Goal: Navigation & Orientation: Find specific page/section

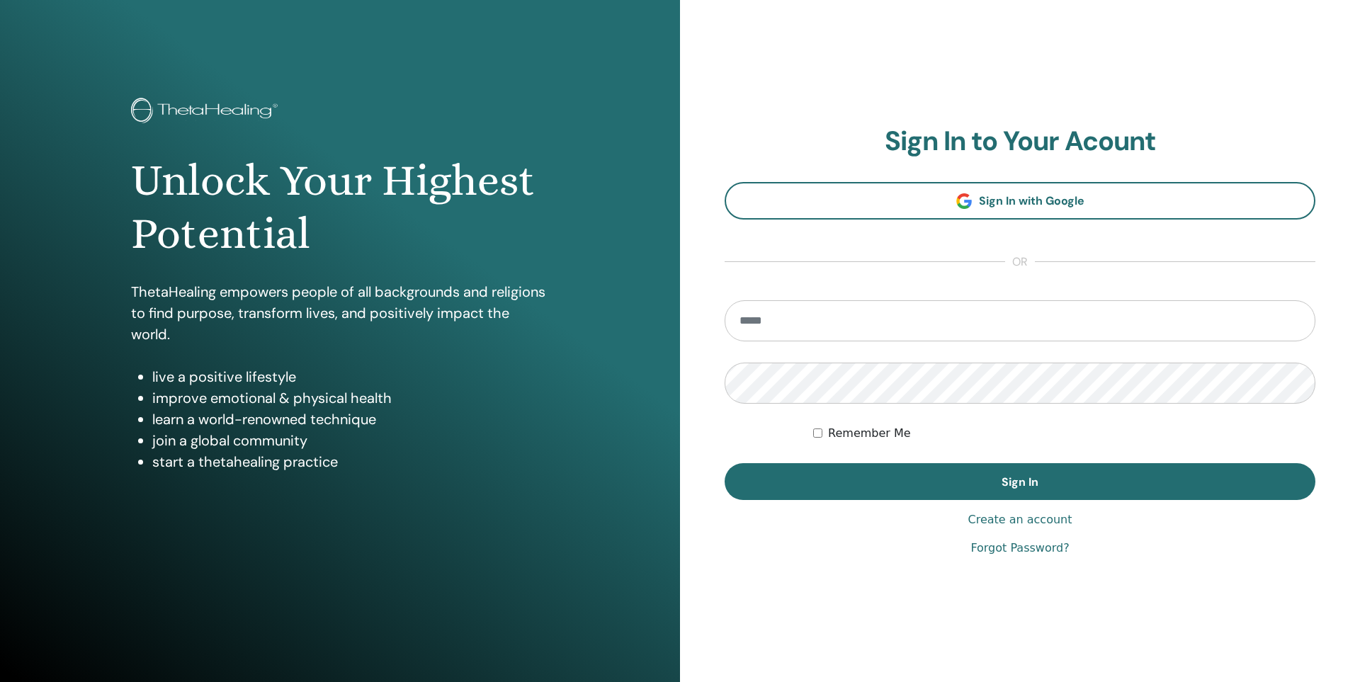
type input "**********"
click at [773, 593] on div "**********" at bounding box center [1020, 341] width 680 height 682
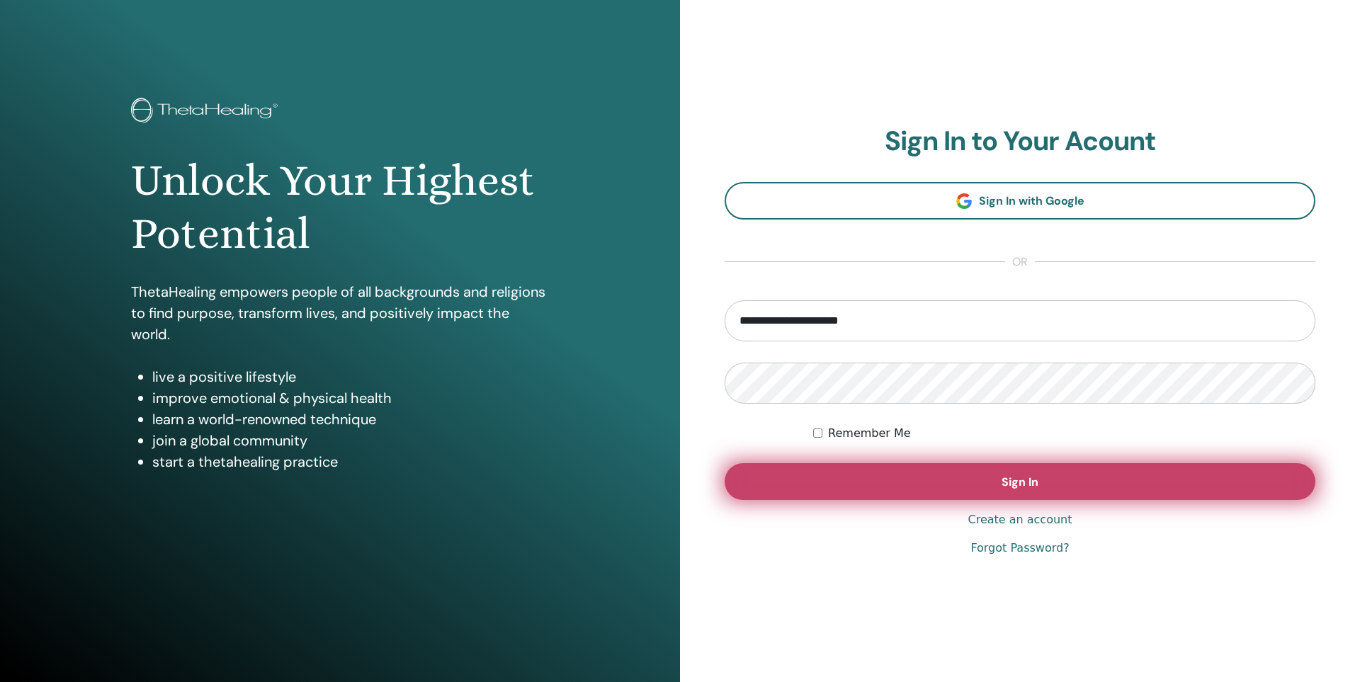
click at [880, 475] on button "Sign In" at bounding box center [1020, 481] width 591 height 37
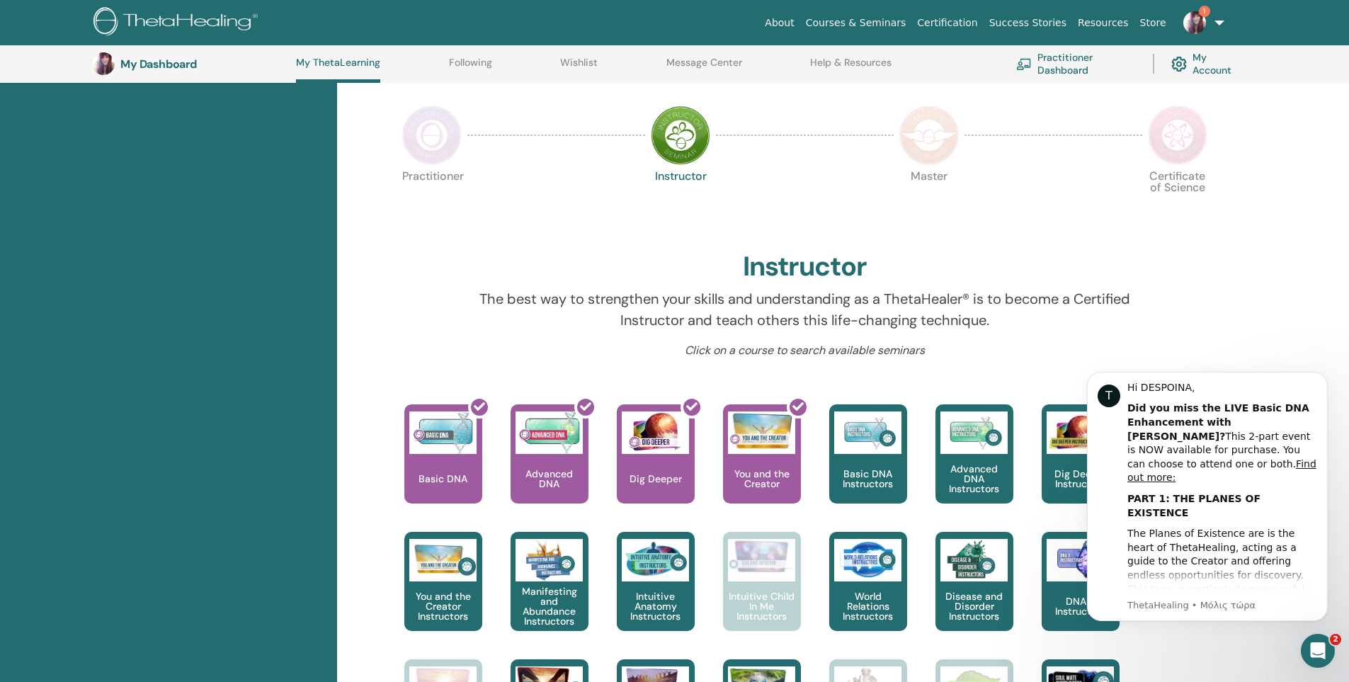
scroll to position [108, 0]
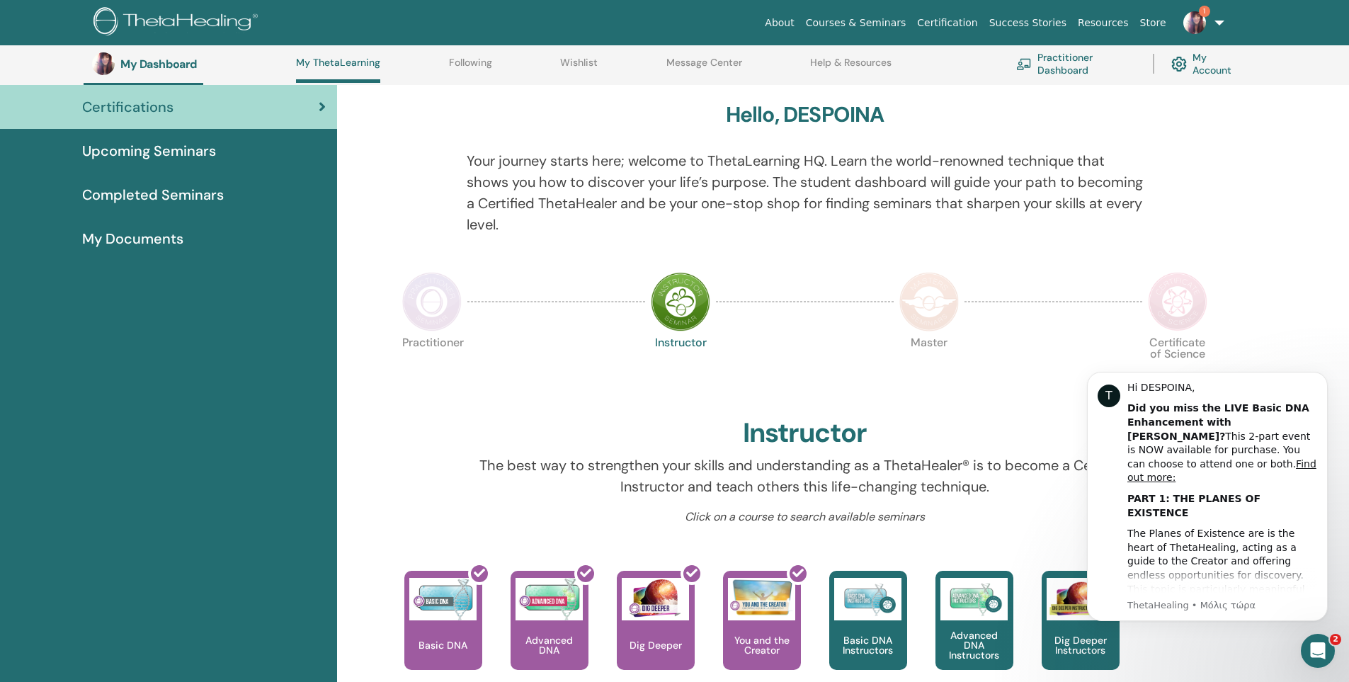
click at [445, 307] on img at bounding box center [431, 301] width 59 height 59
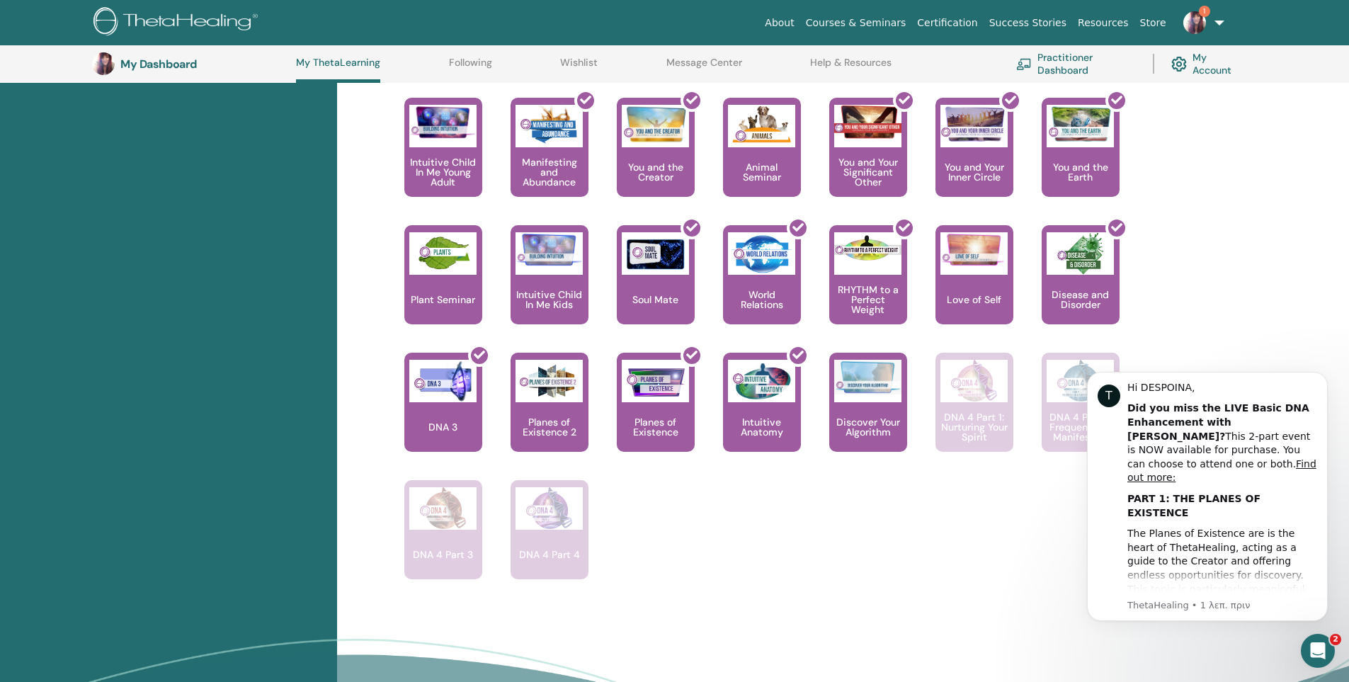
scroll to position [815, 0]
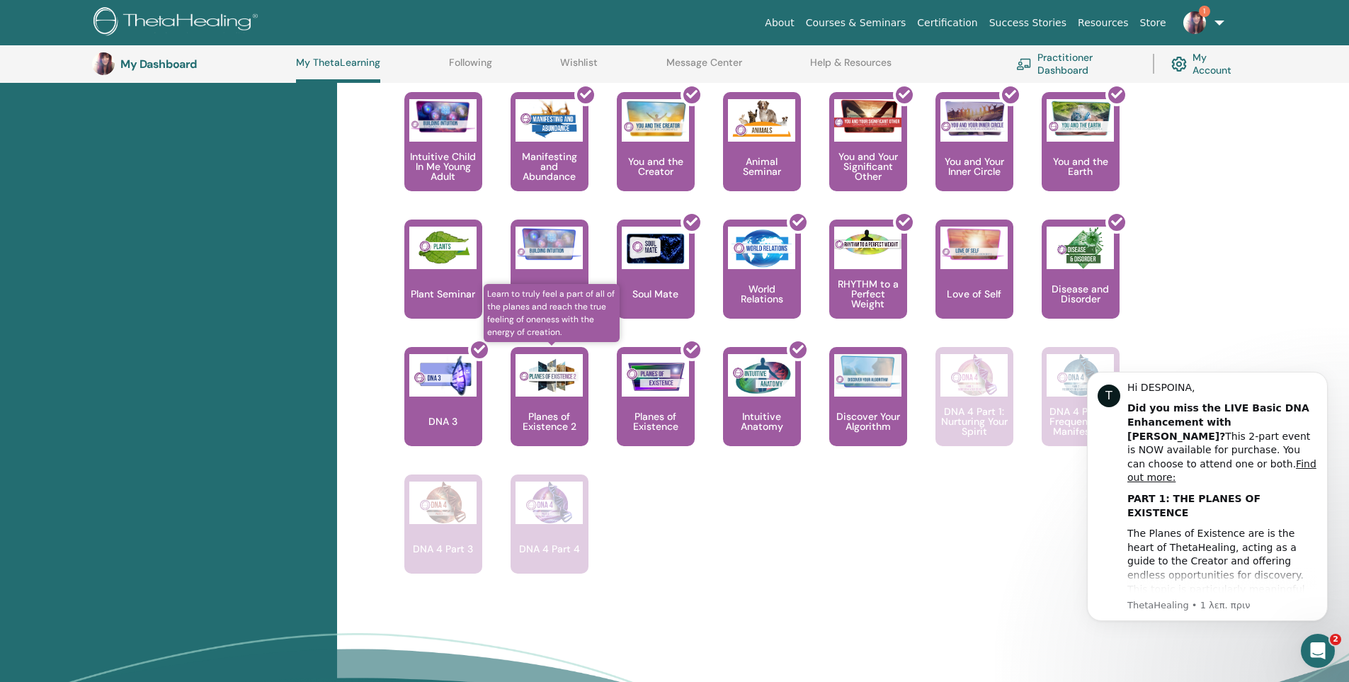
click at [548, 407] on div "Planes of Existence 2" at bounding box center [550, 396] width 78 height 99
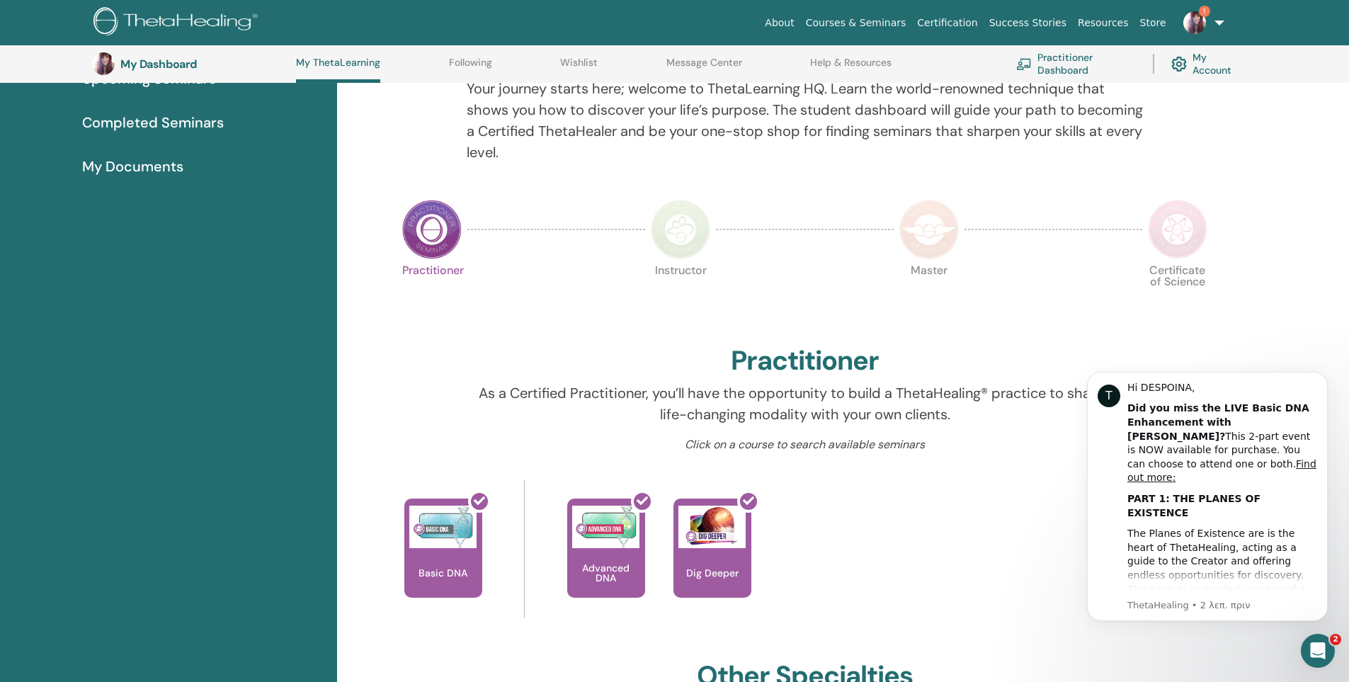
scroll to position [172, 0]
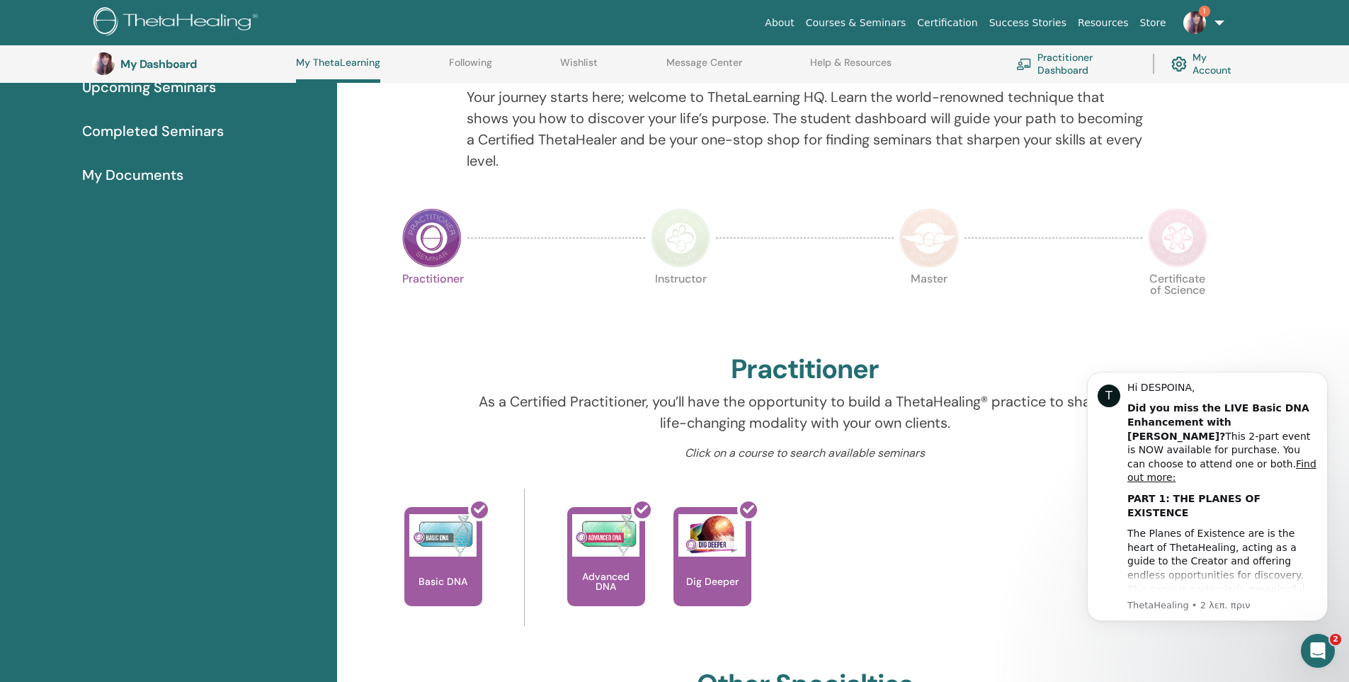
click at [680, 246] on img at bounding box center [680, 237] width 59 height 59
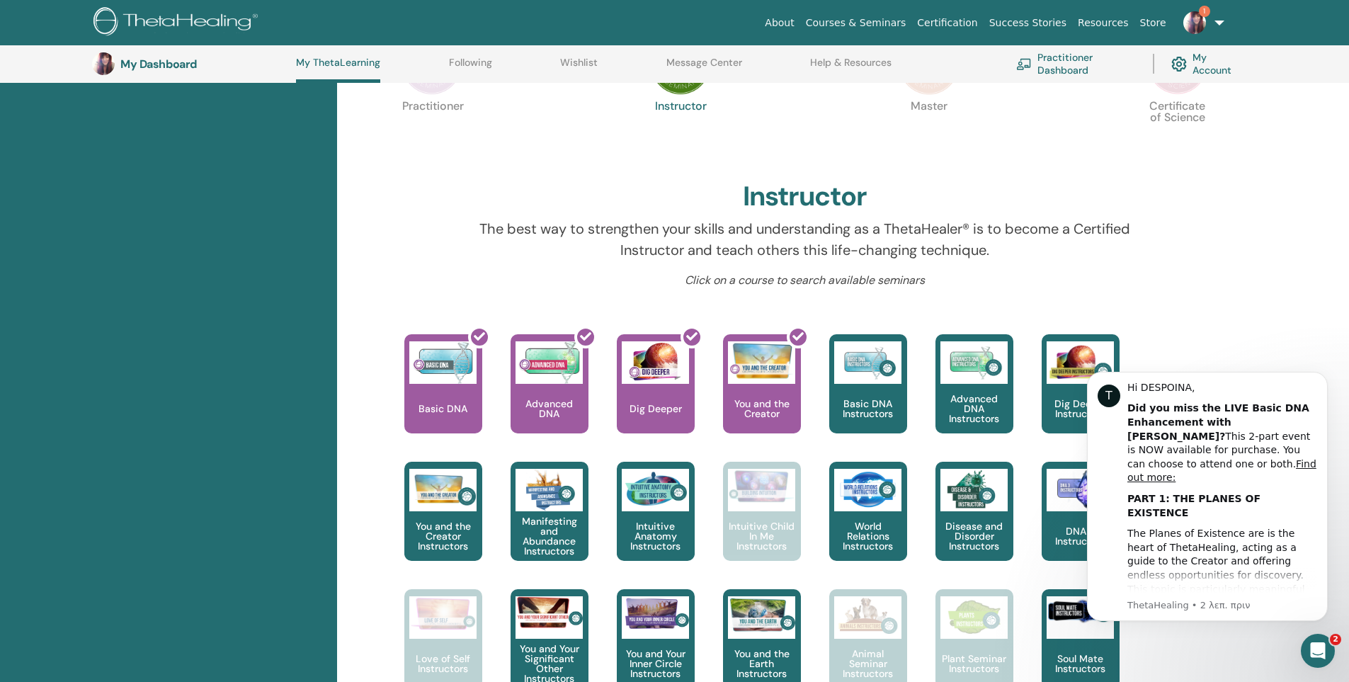
scroll to position [321, 0]
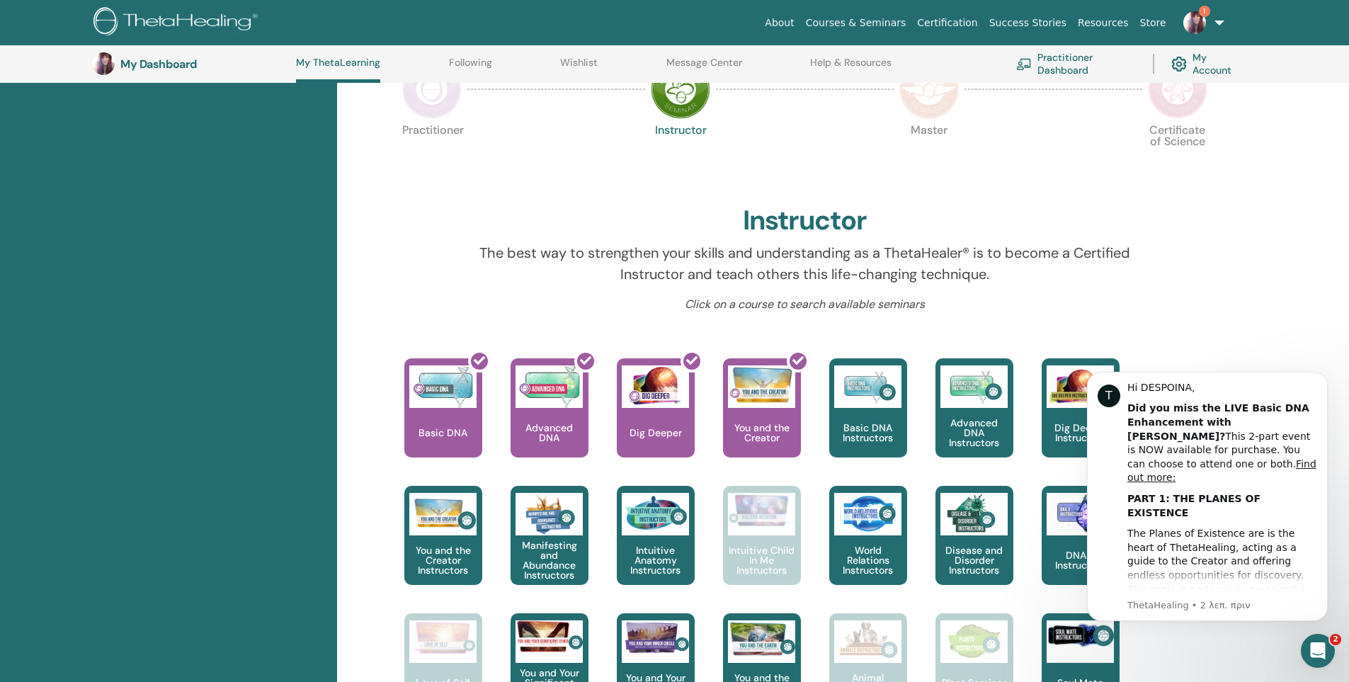
click at [933, 115] on img at bounding box center [929, 88] width 59 height 59
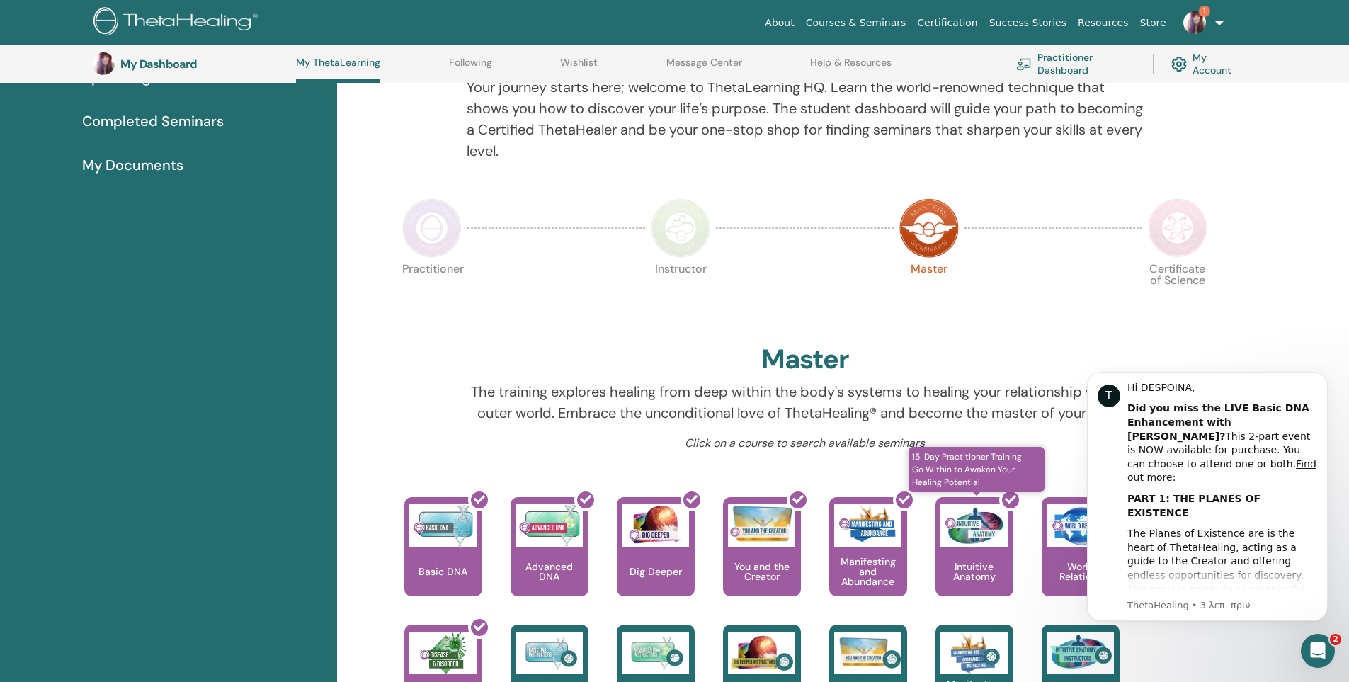
scroll to position [179, 0]
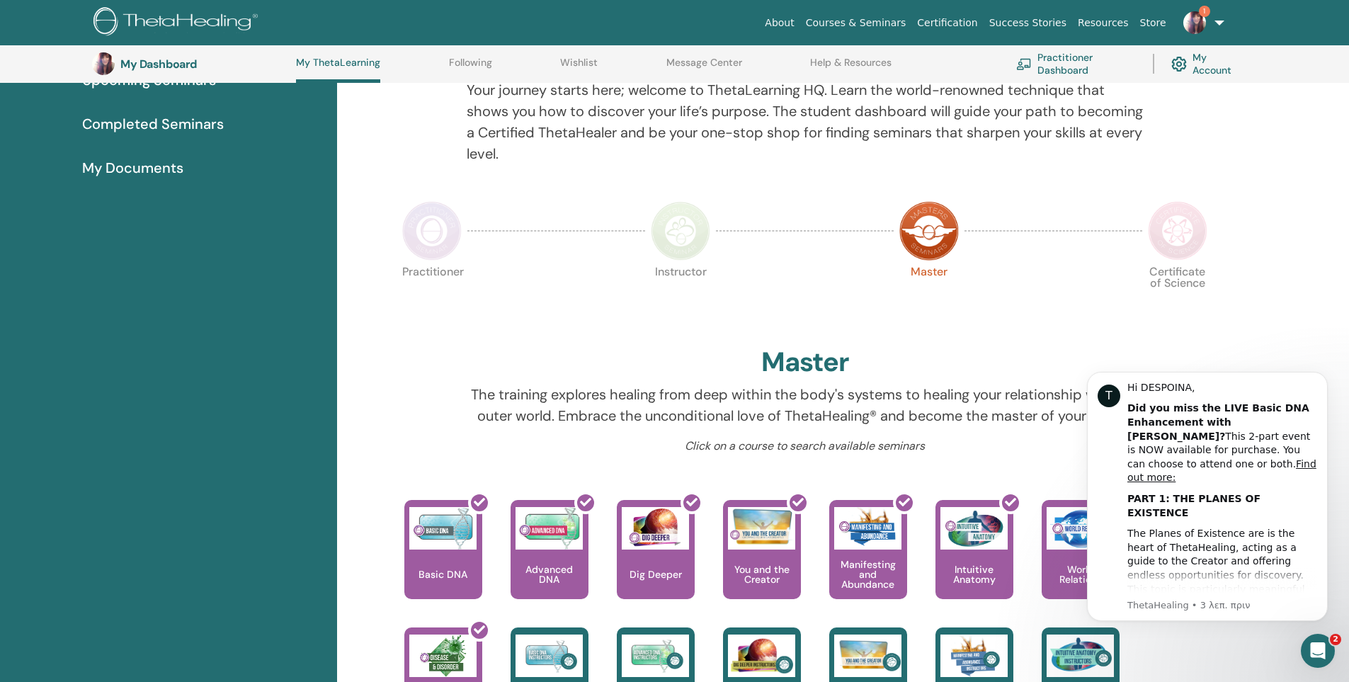
click at [1191, 247] on img at bounding box center [1177, 230] width 59 height 59
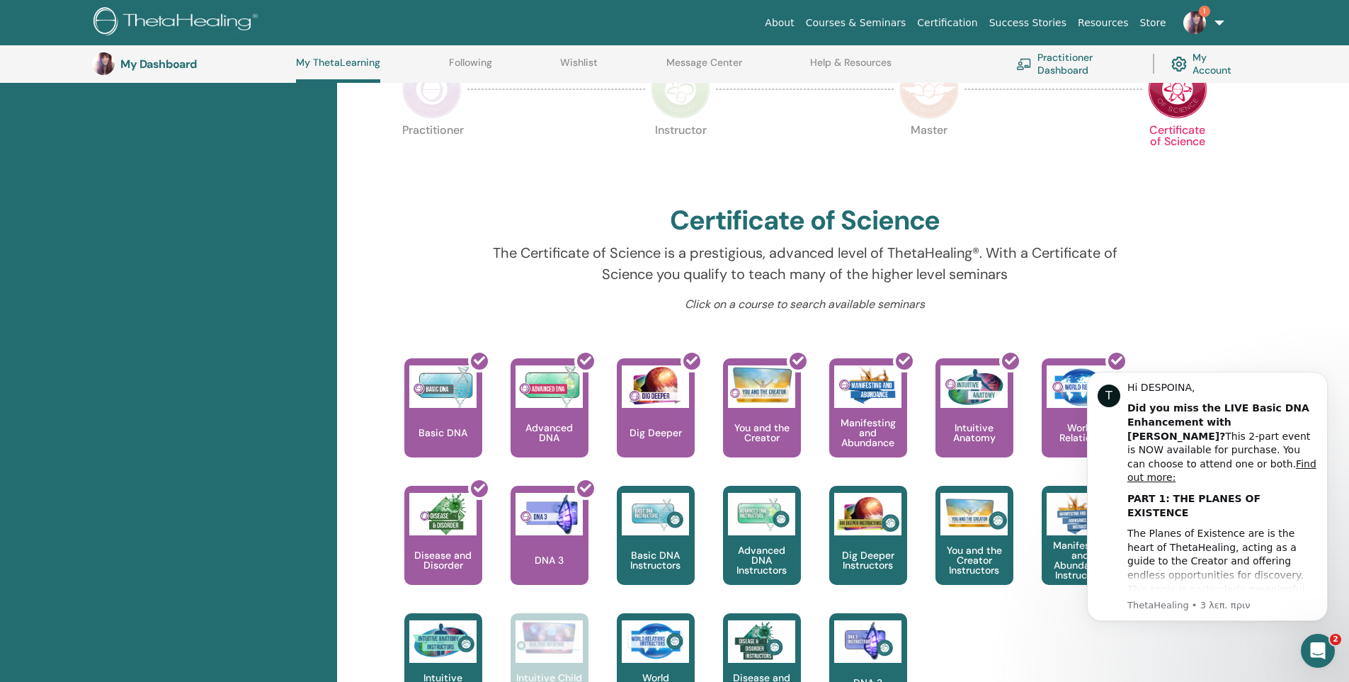
click at [435, 110] on img at bounding box center [431, 88] width 59 height 59
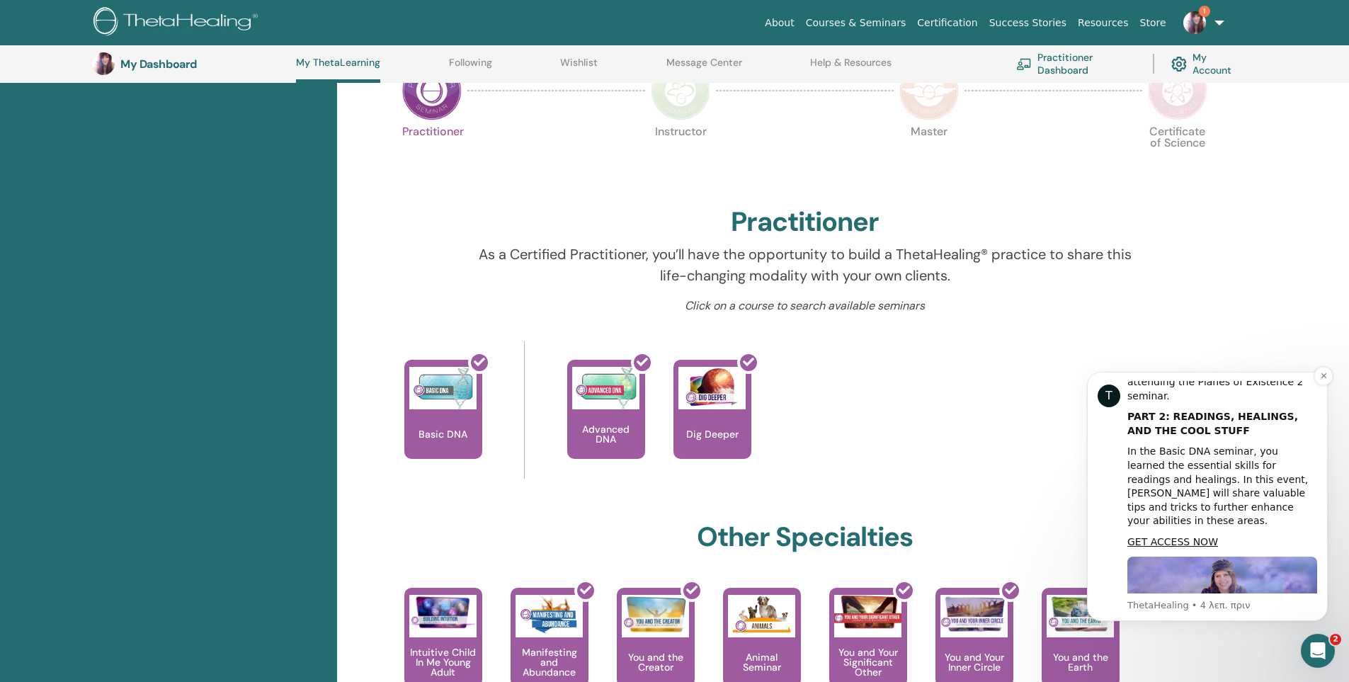
scroll to position [321, 0]
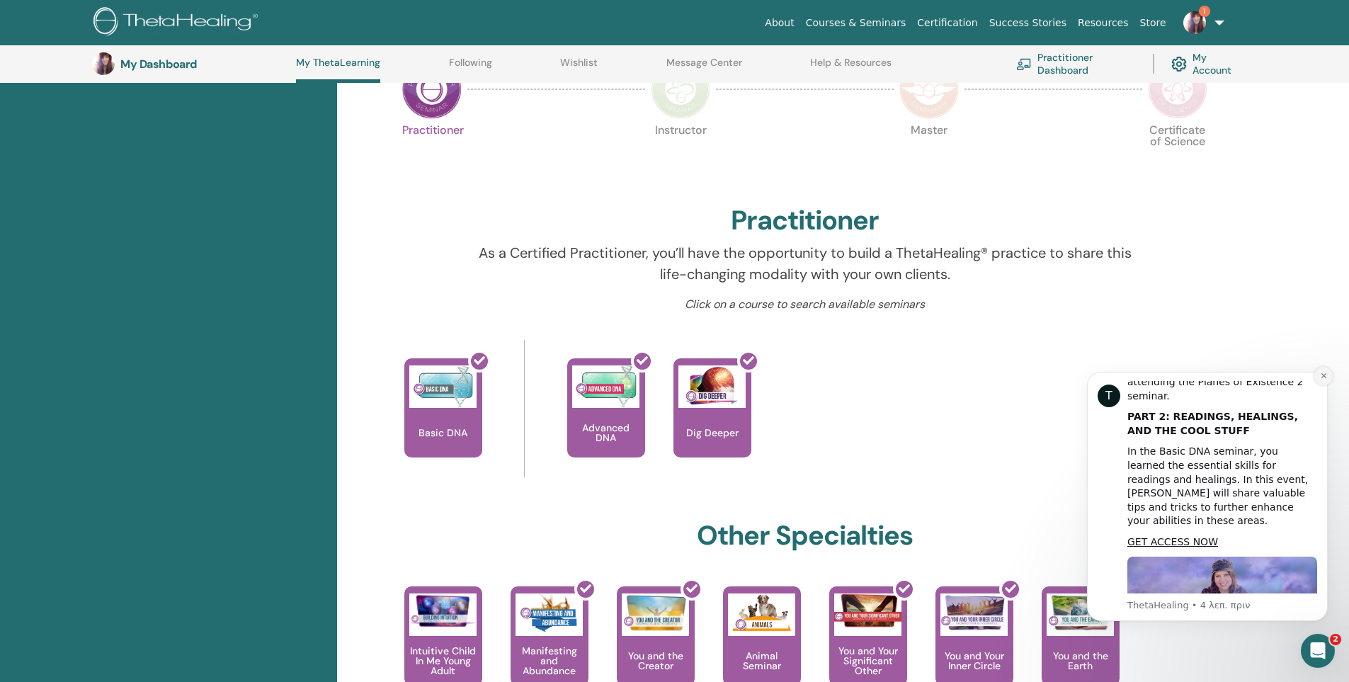
click at [1321, 381] on button "Dismiss notification" at bounding box center [1324, 376] width 18 height 18
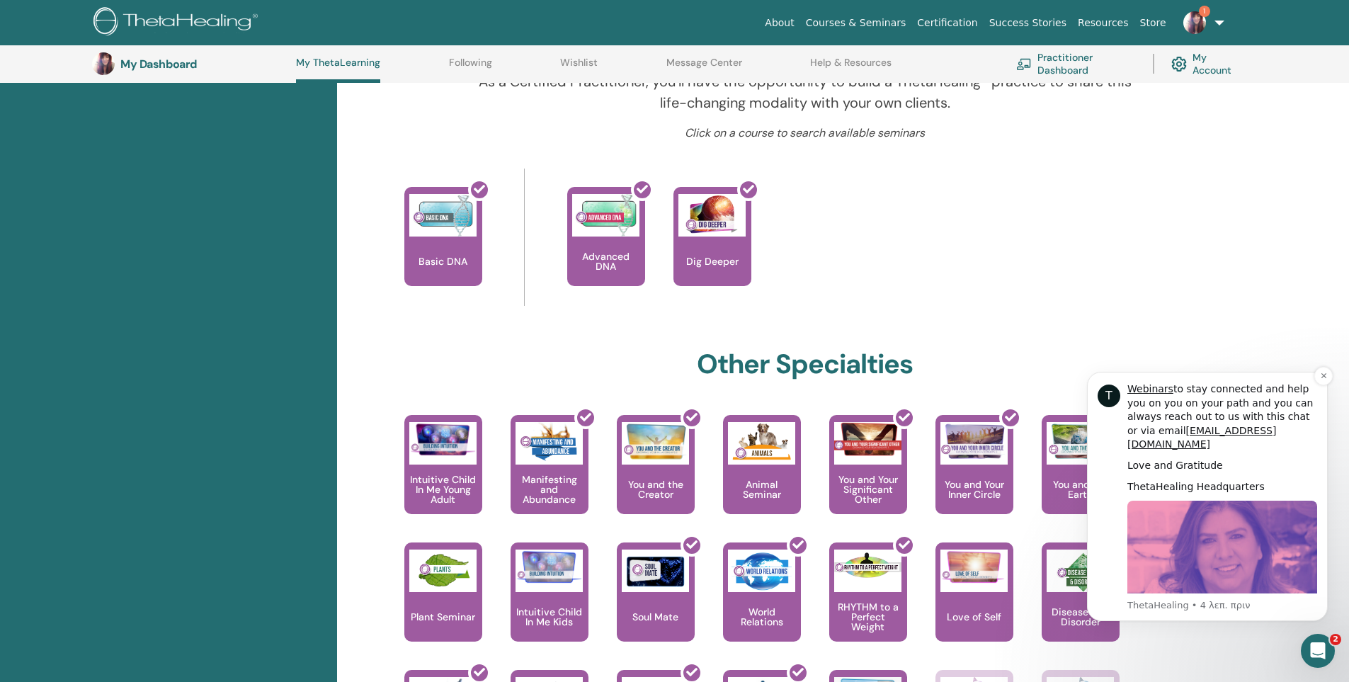
scroll to position [533, 0]
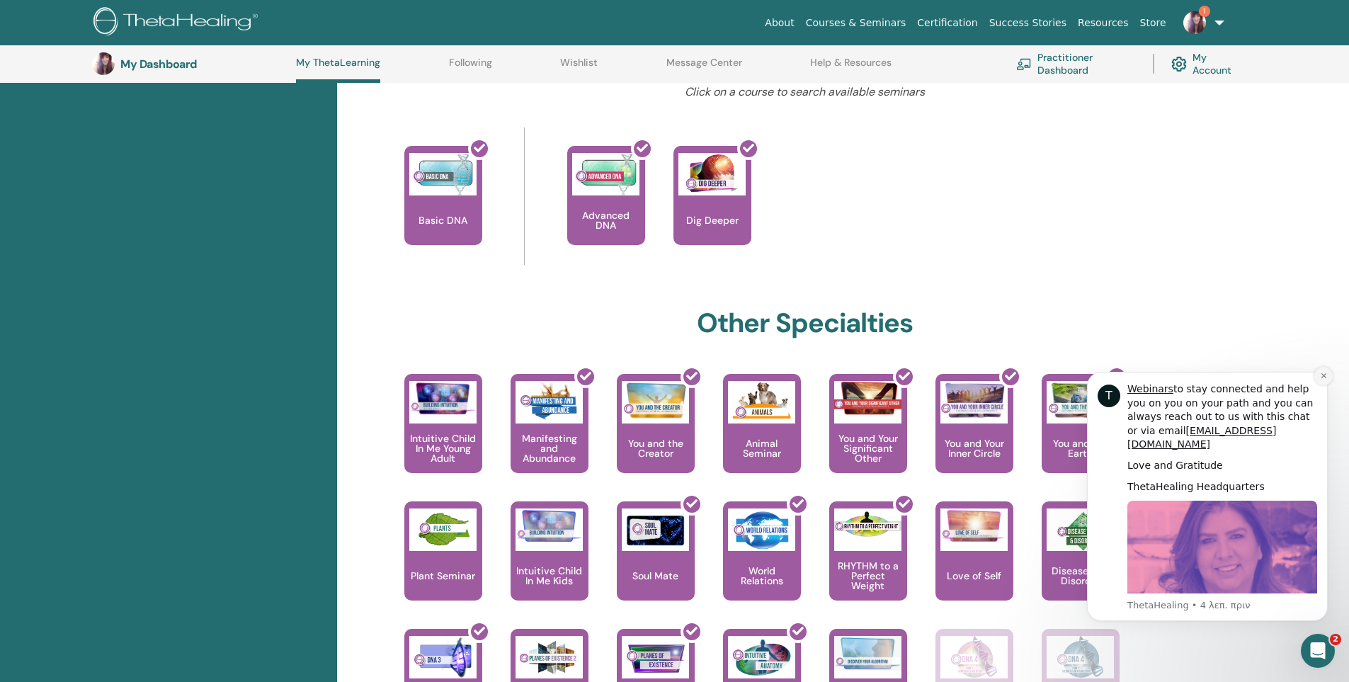
click at [1324, 378] on icon "Dismiss notification" at bounding box center [1324, 376] width 8 height 8
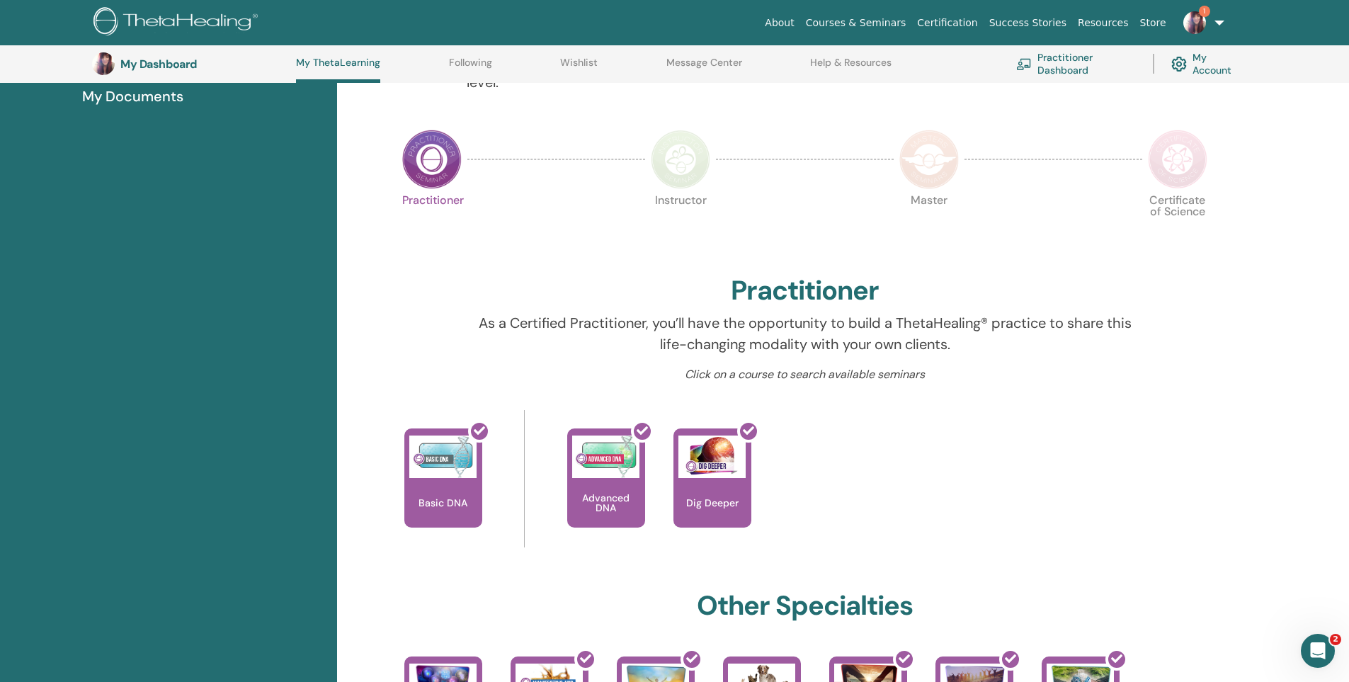
scroll to position [179, 0]
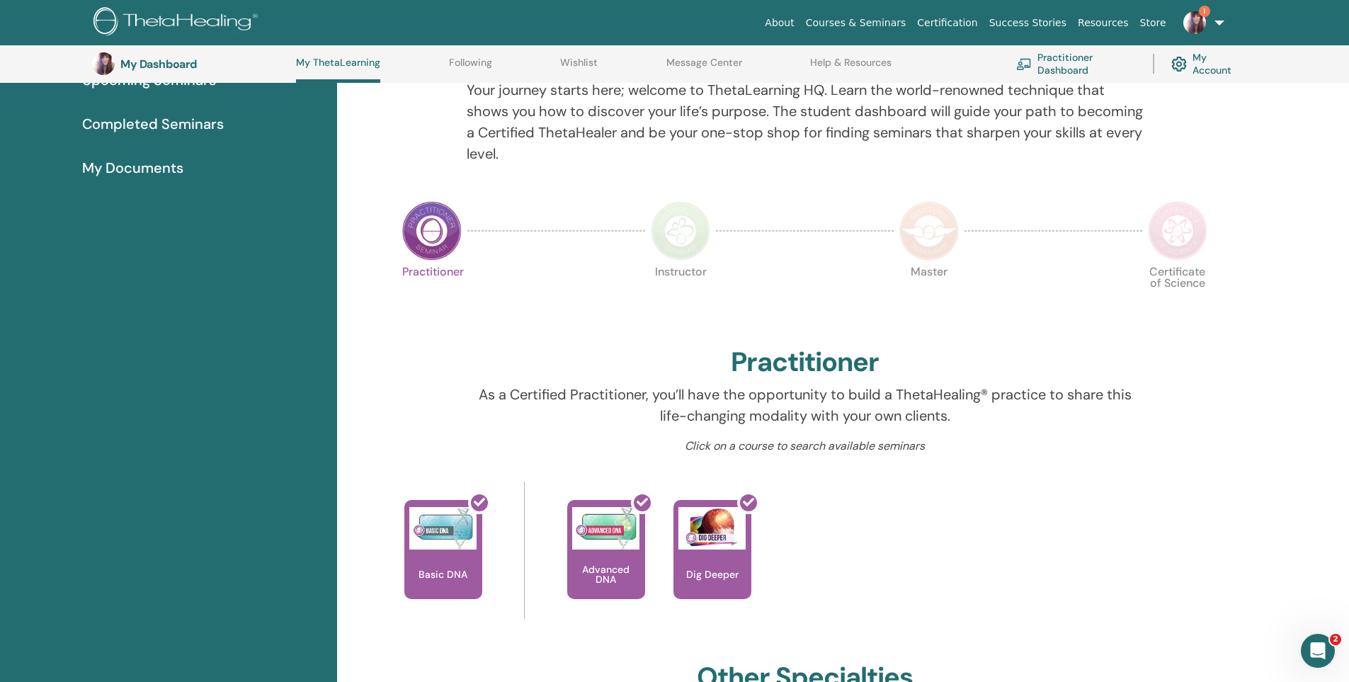
click at [1193, 27] on img at bounding box center [1195, 22] width 23 height 23
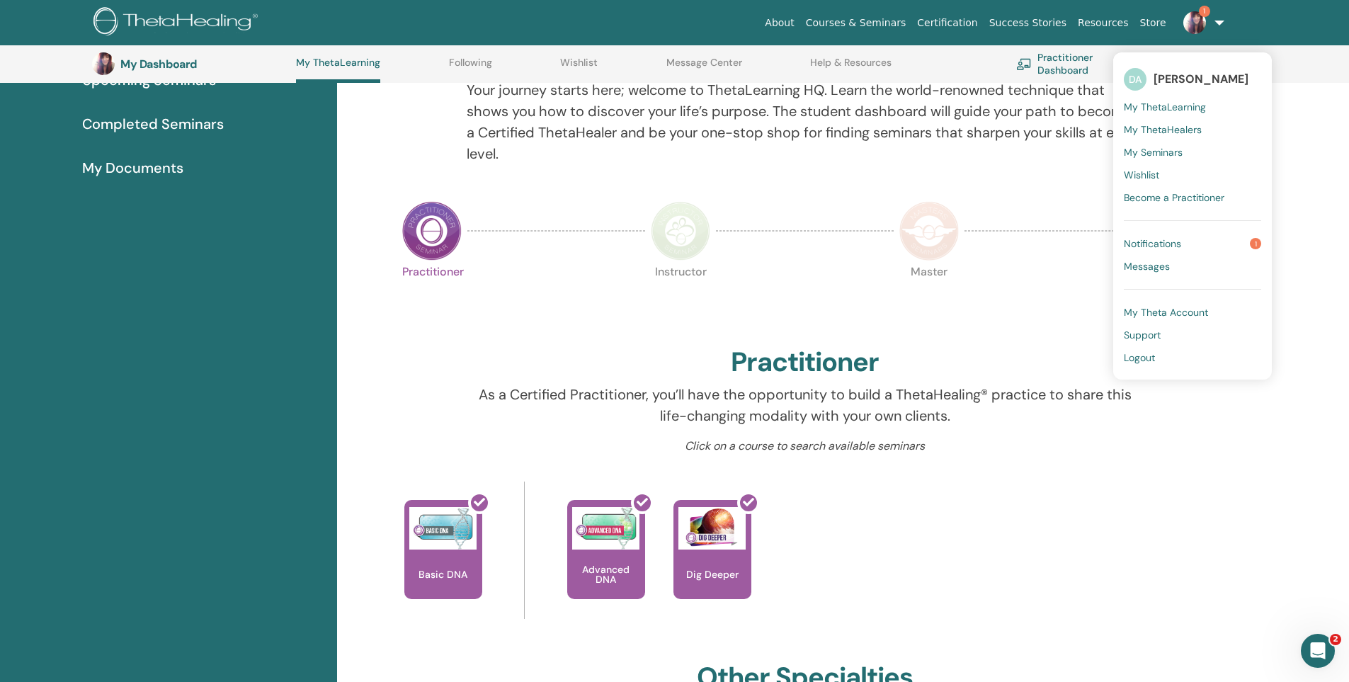
click at [1193, 246] on link "Notifications 1" at bounding box center [1192, 243] width 137 height 23
